Goal: Find specific page/section: Find specific page/section

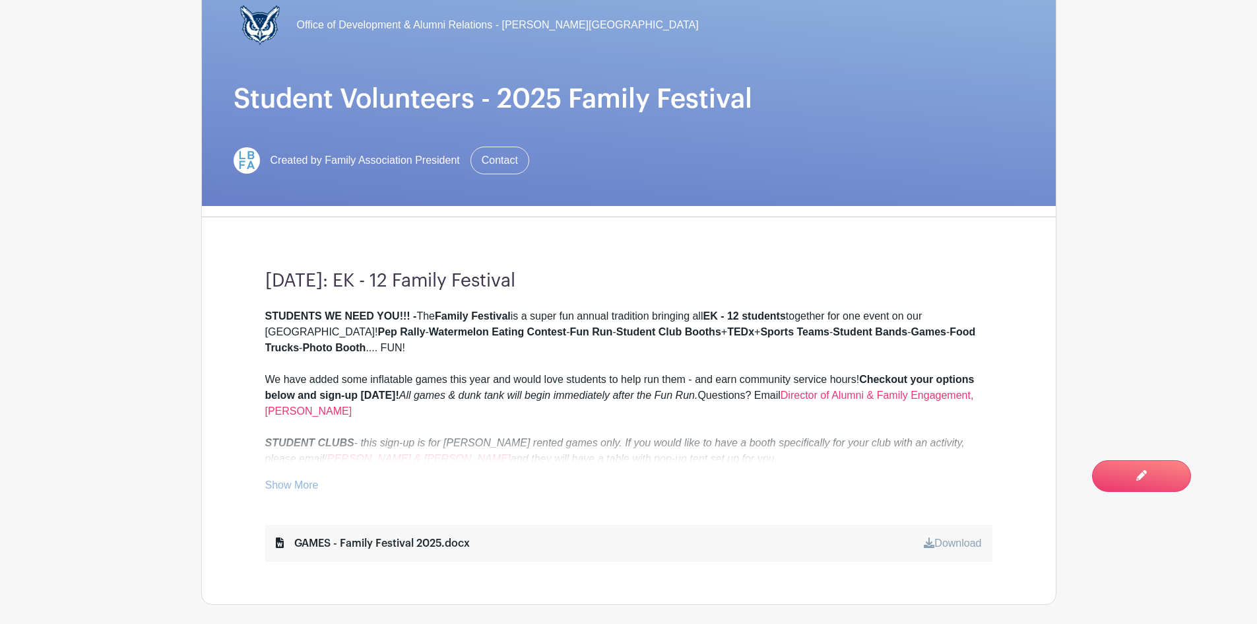
scroll to position [201, 0]
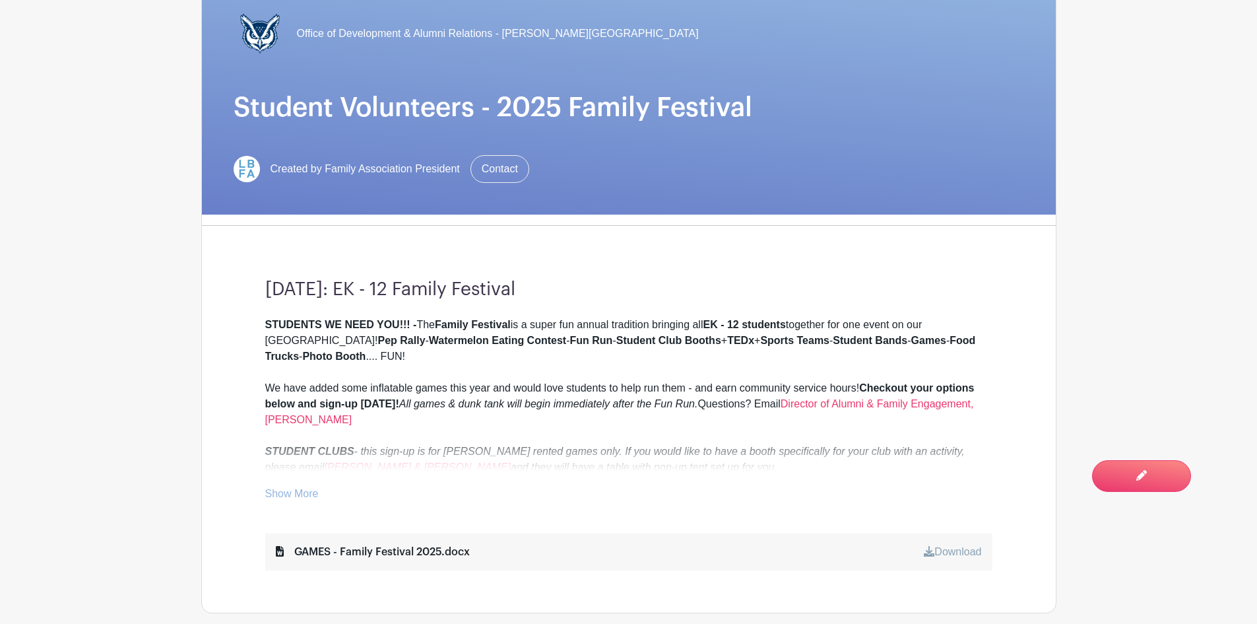
click at [292, 492] on link "Show More" at bounding box center [291, 496] width 53 height 16
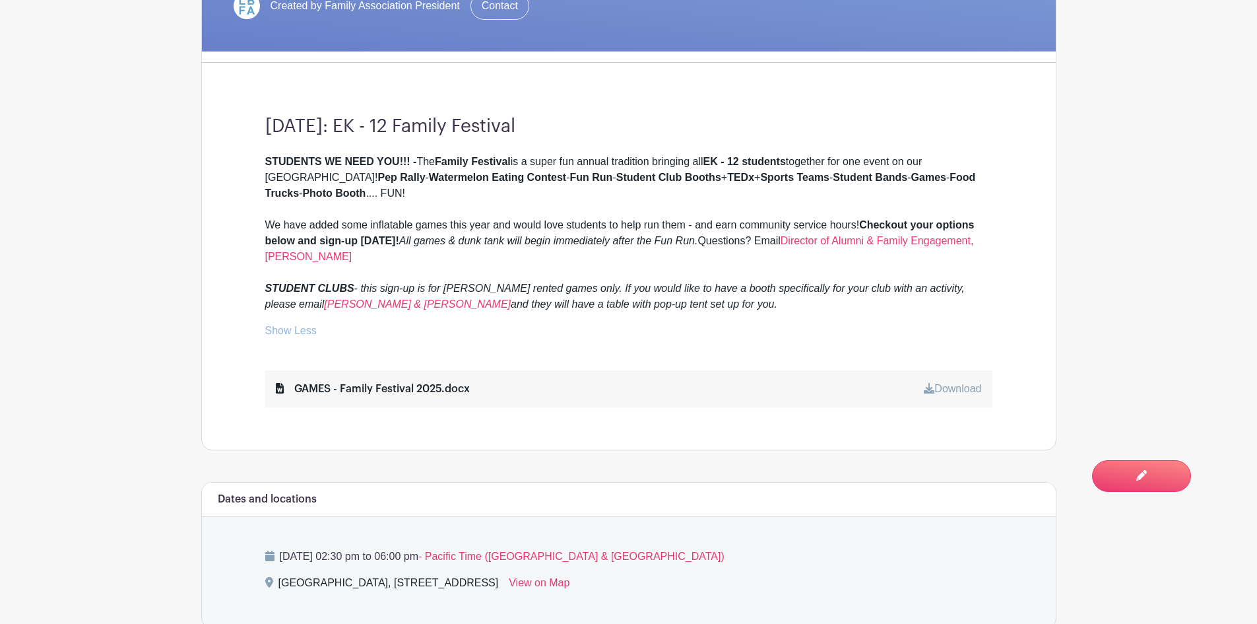
scroll to position [267, 0]
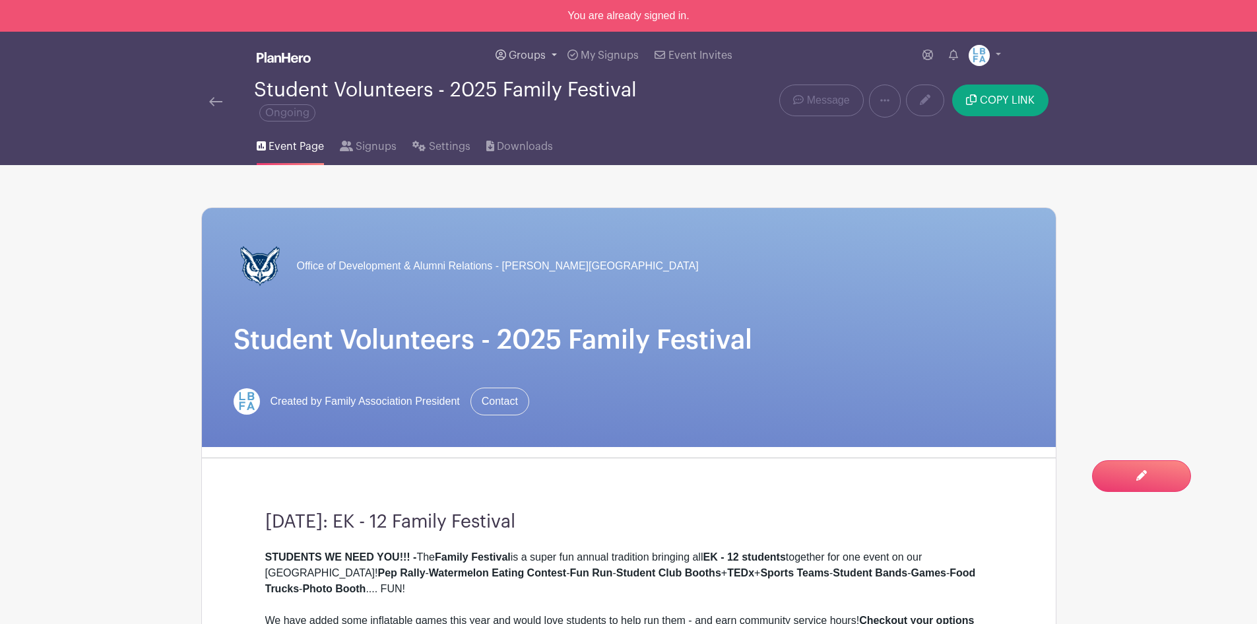
click at [537, 55] on span "Groups" at bounding box center [527, 55] width 37 height 11
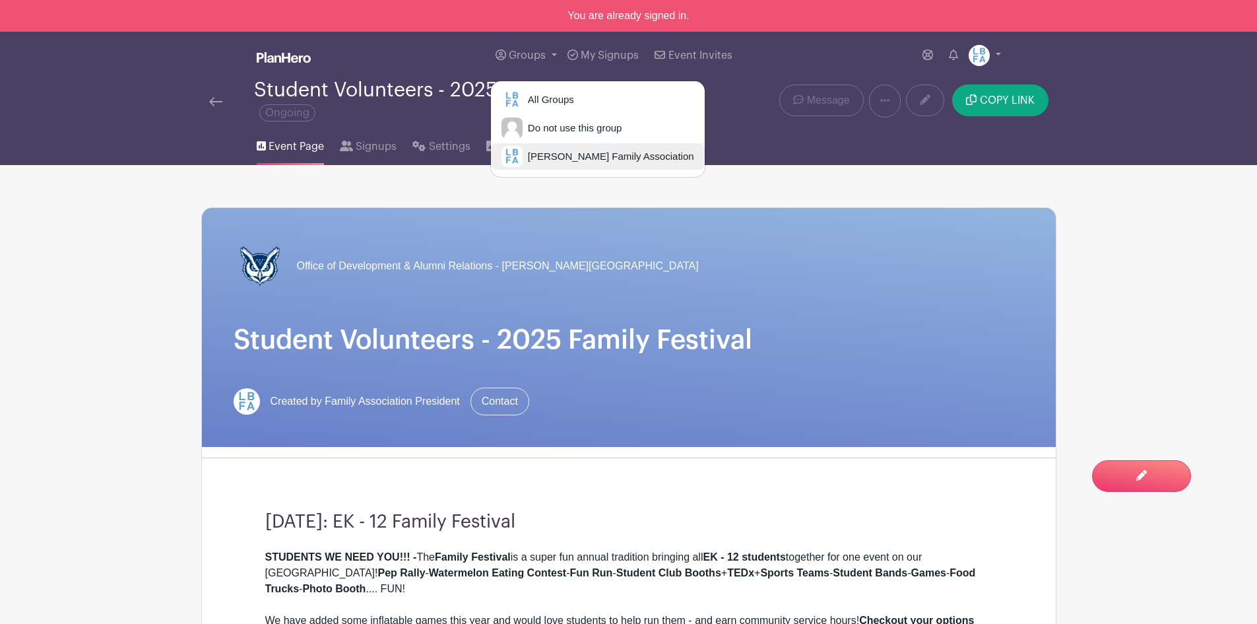
click at [531, 156] on span "[PERSON_NAME] Family Association" at bounding box center [609, 156] width 172 height 15
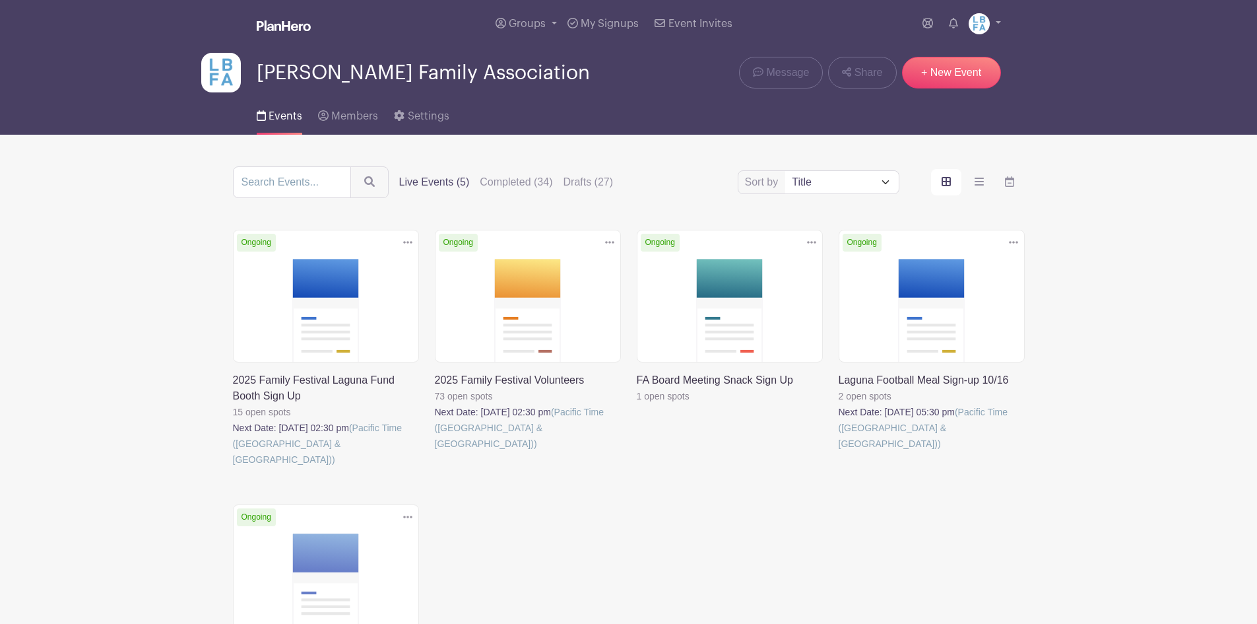
click at [435, 451] on link at bounding box center [435, 451] width 0 height 0
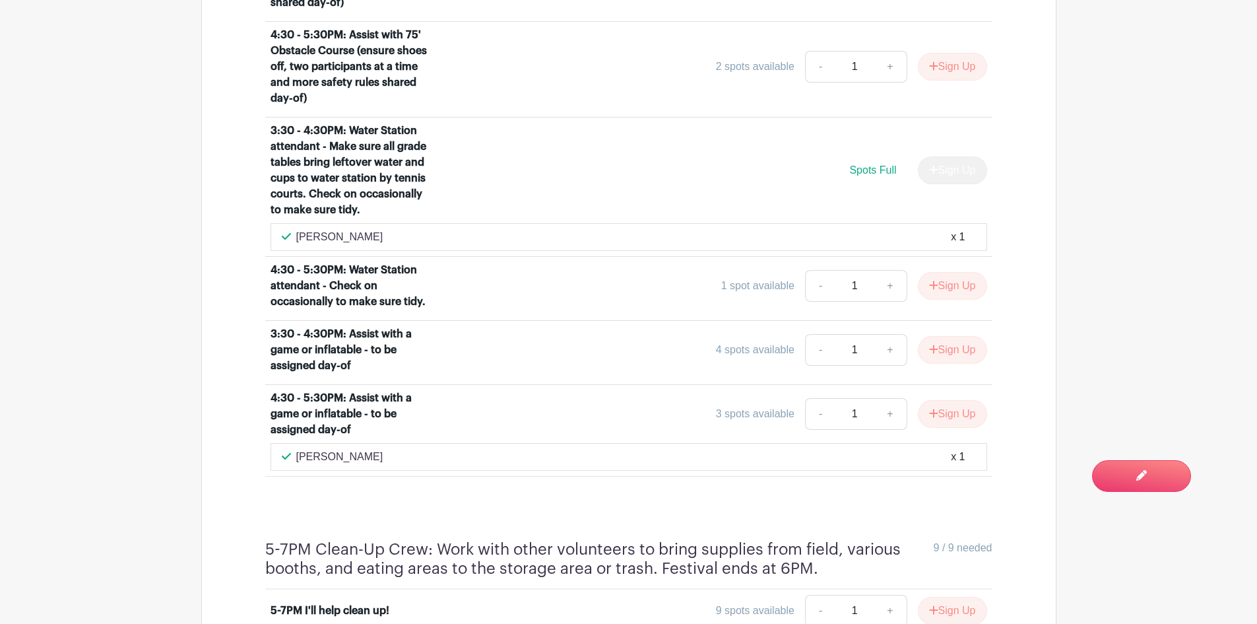
scroll to position [3625, 0]
